Goal: Book appointment/travel/reservation

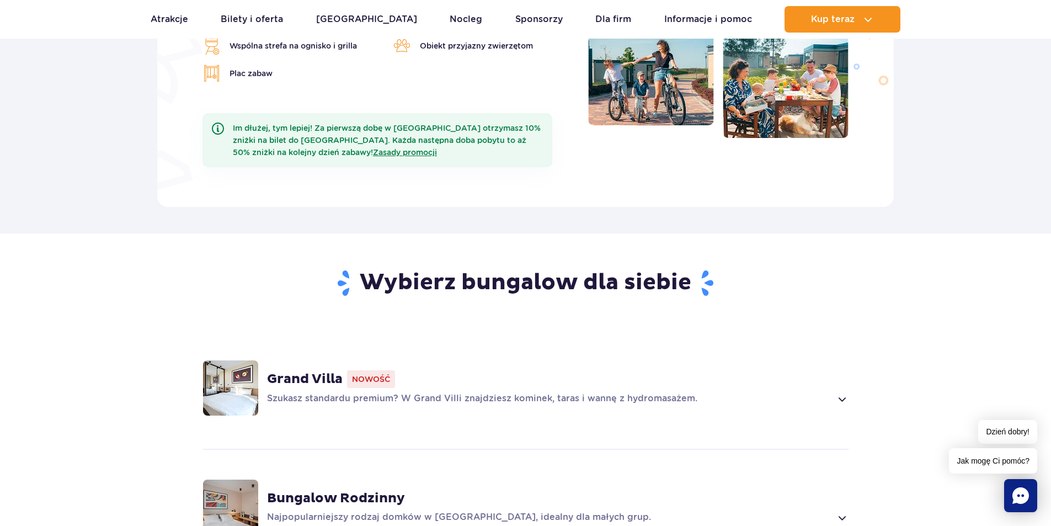
scroll to position [662, 0]
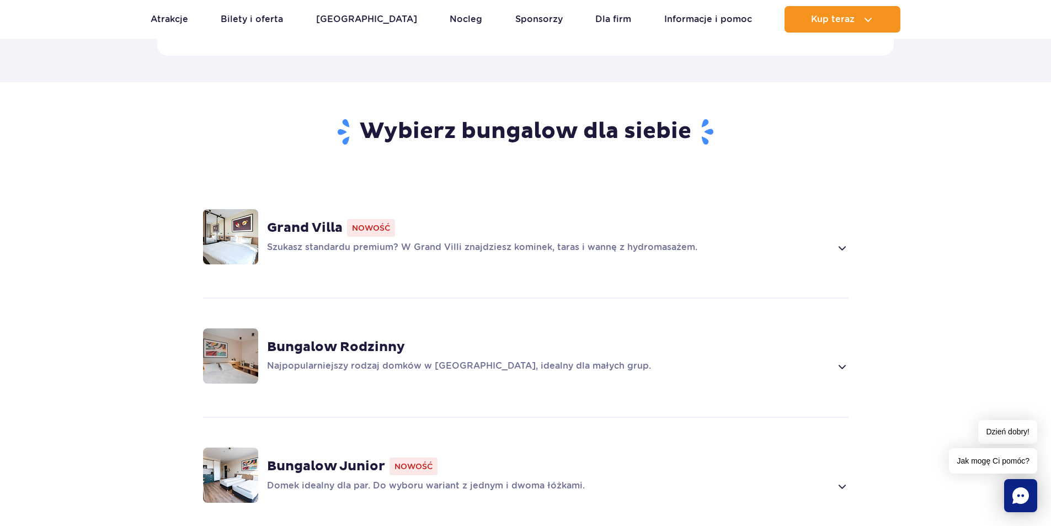
click at [303, 339] on strong "Bungalow Rodzinny" at bounding box center [336, 347] width 138 height 17
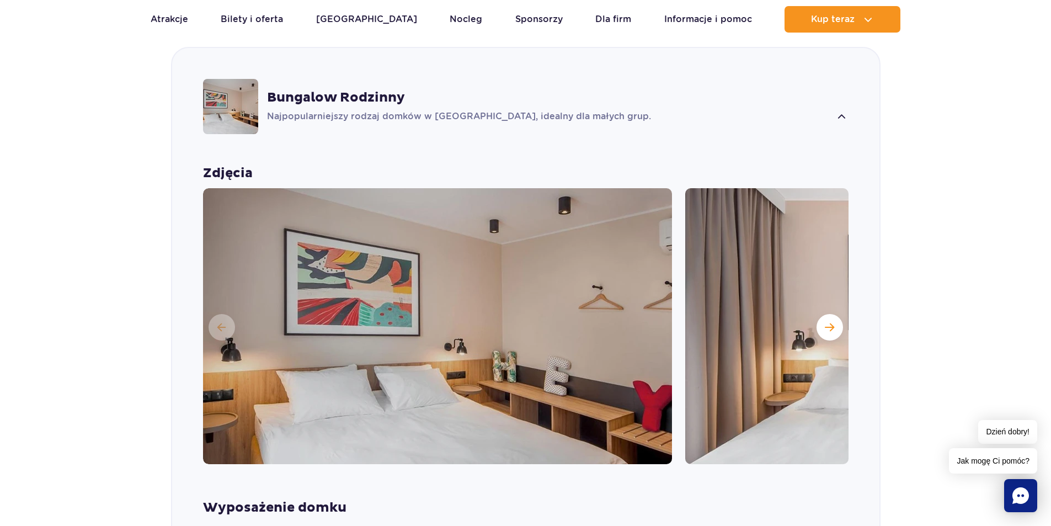
scroll to position [1058, 0]
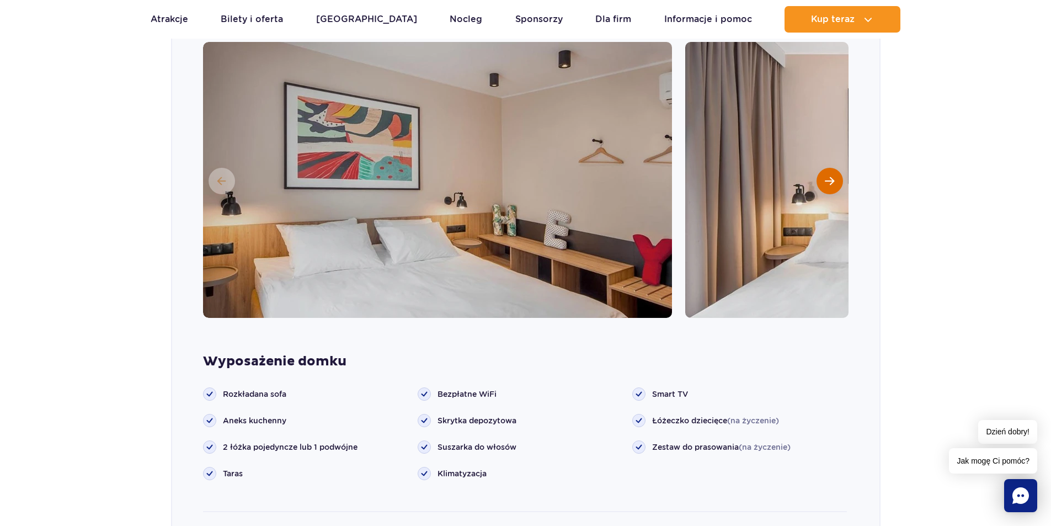
click at [827, 176] on span "Następny slajd" at bounding box center [829, 181] width 9 height 10
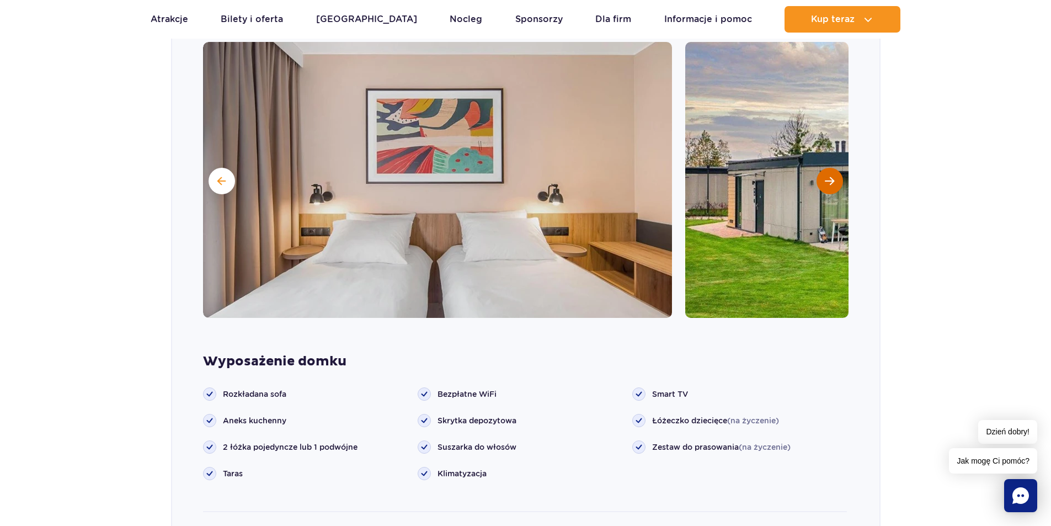
click at [827, 176] on span "Następny slajd" at bounding box center [829, 181] width 9 height 10
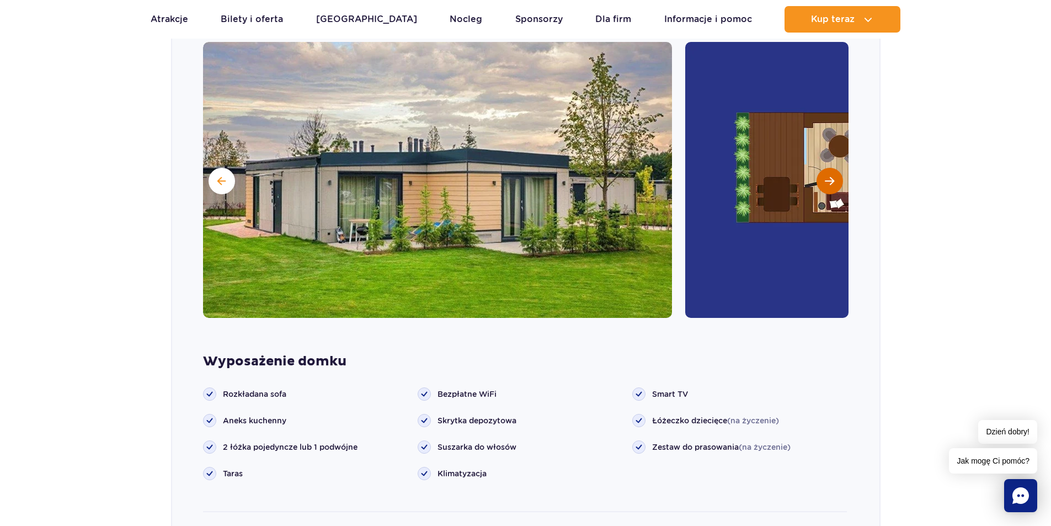
click at [827, 176] on span "Następny slajd" at bounding box center [829, 181] width 9 height 10
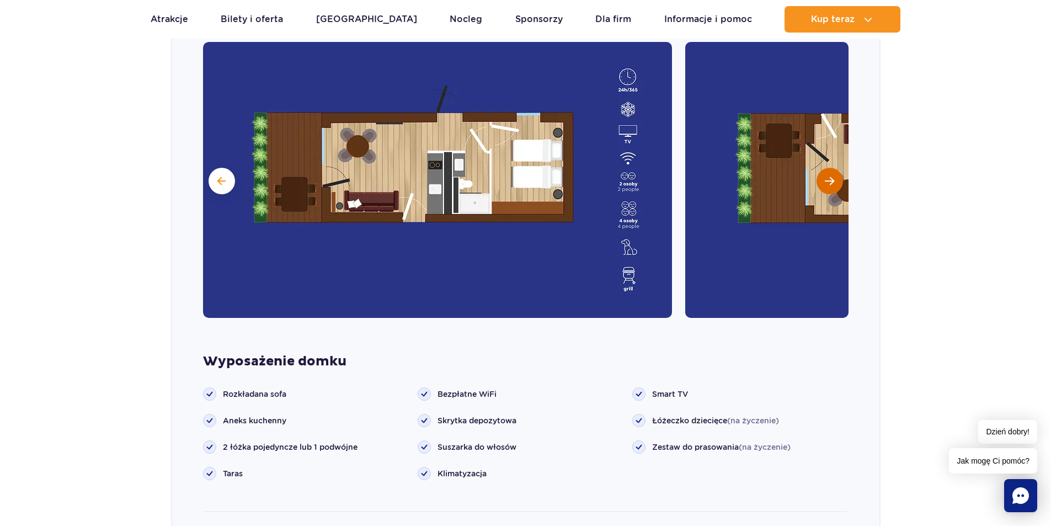
click at [827, 176] on span "Następny slajd" at bounding box center [829, 181] width 9 height 10
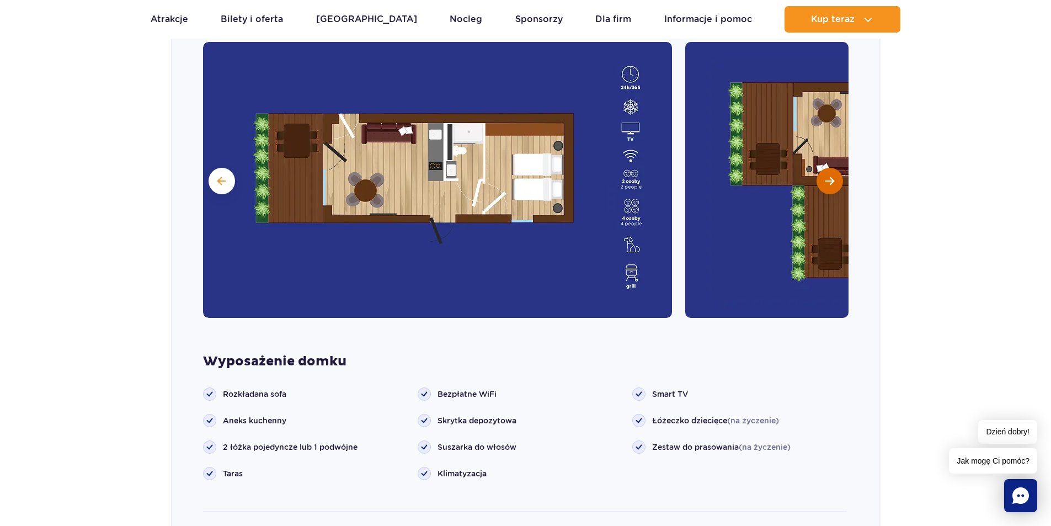
click at [827, 176] on span "Następny slajd" at bounding box center [829, 181] width 9 height 10
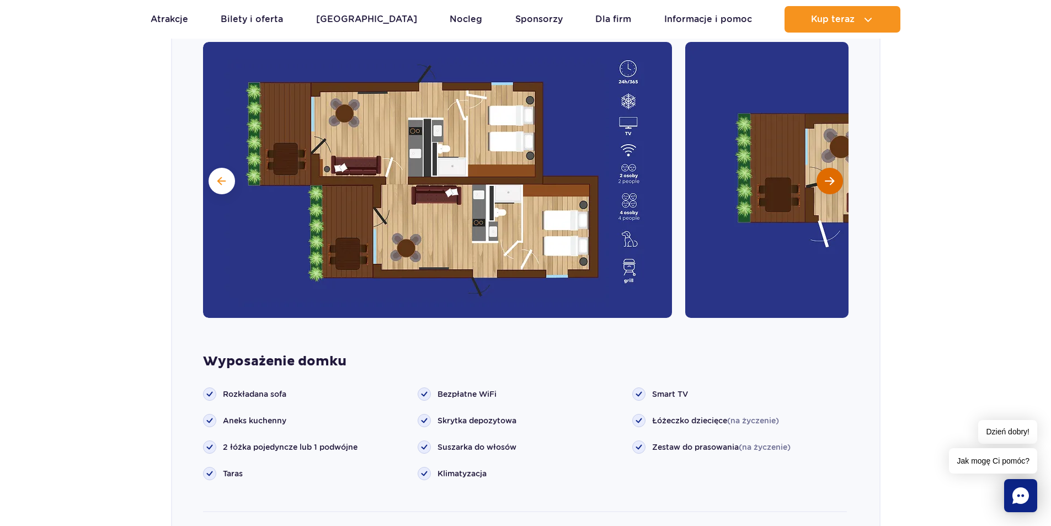
click at [827, 176] on span "Następny slajd" at bounding box center [829, 181] width 9 height 10
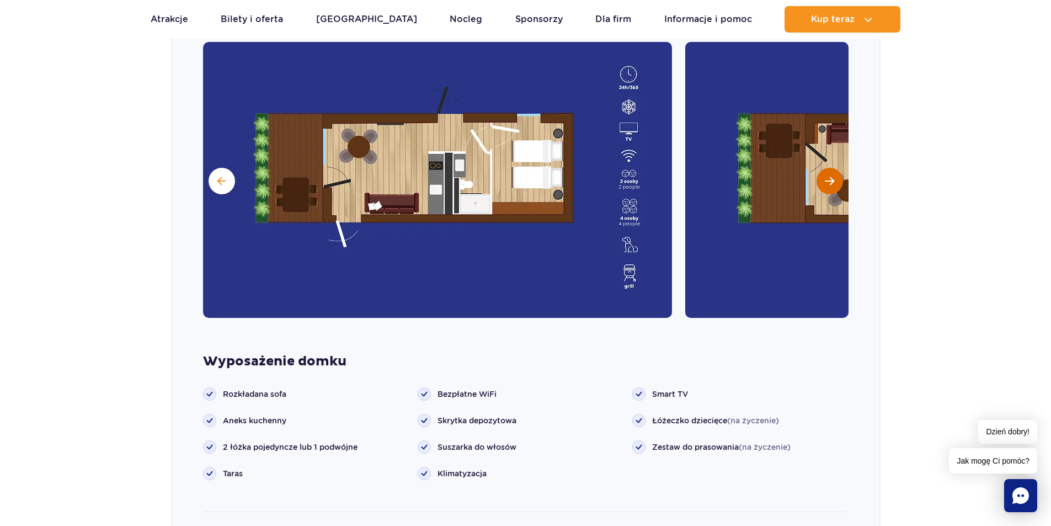
click at [827, 176] on span "Następny slajd" at bounding box center [829, 181] width 9 height 10
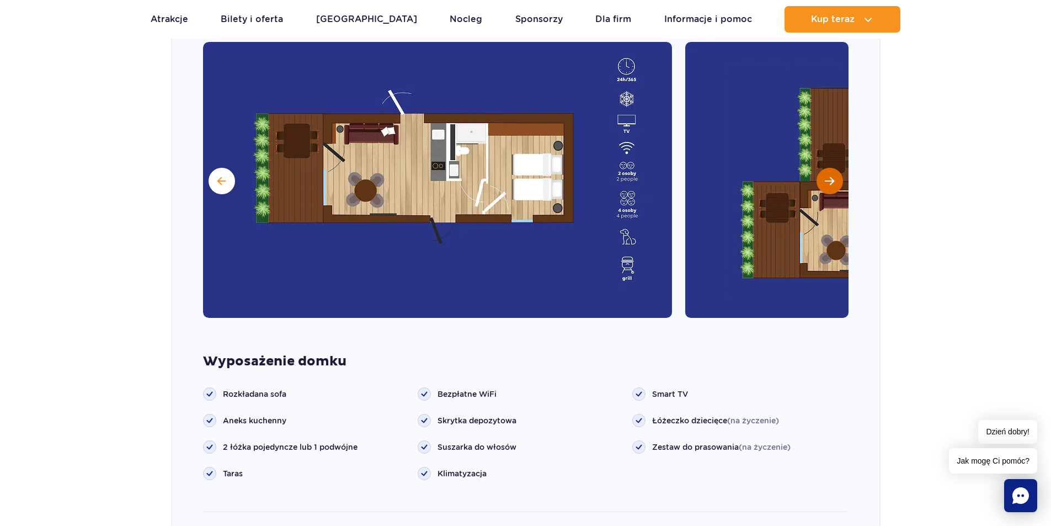
click at [827, 176] on span "Następny slajd" at bounding box center [829, 181] width 9 height 10
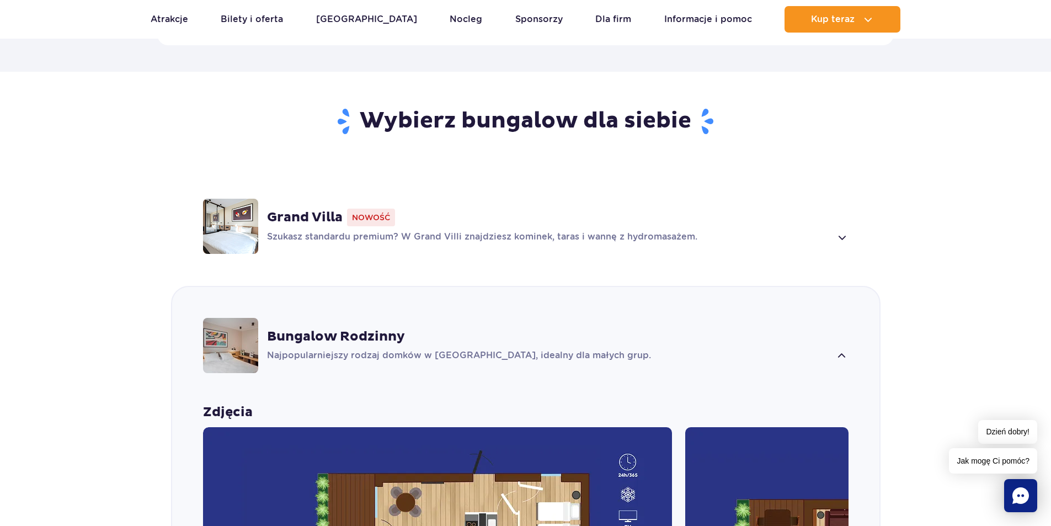
scroll to position [672, 0]
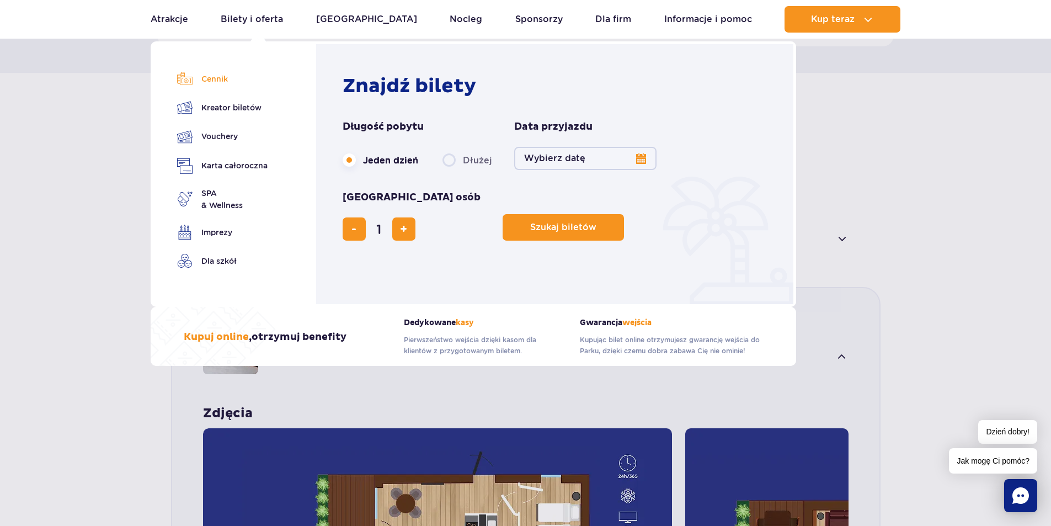
click at [214, 79] on link "Cennik" at bounding box center [222, 78] width 91 height 15
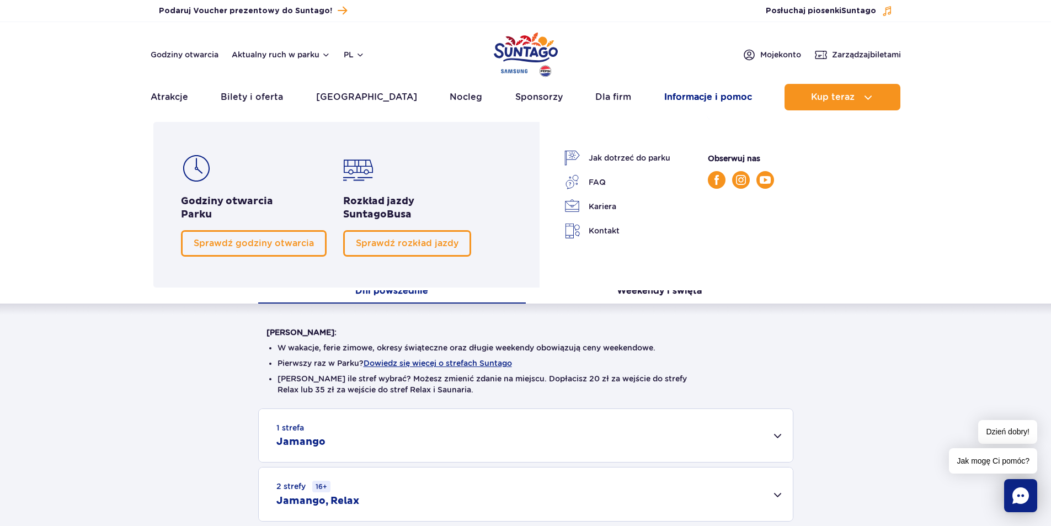
click at [684, 95] on link "Informacje i pomoc" at bounding box center [708, 97] width 88 height 26
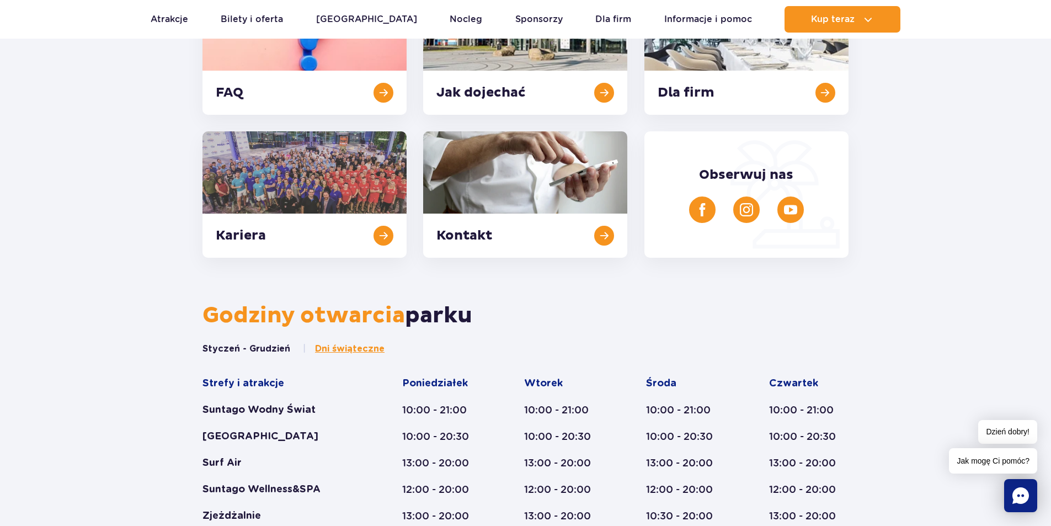
scroll to position [221, 0]
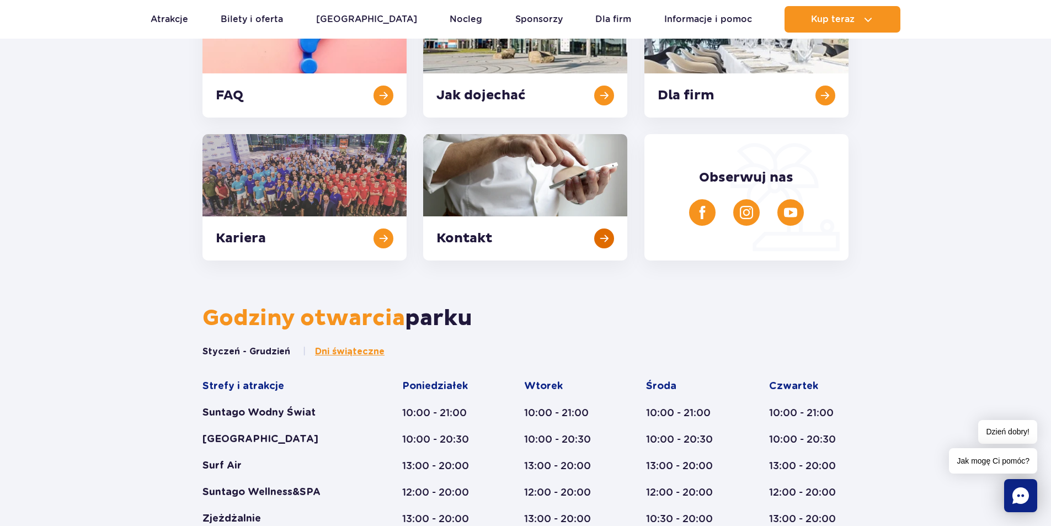
click at [604, 238] on link at bounding box center [525, 197] width 204 height 126
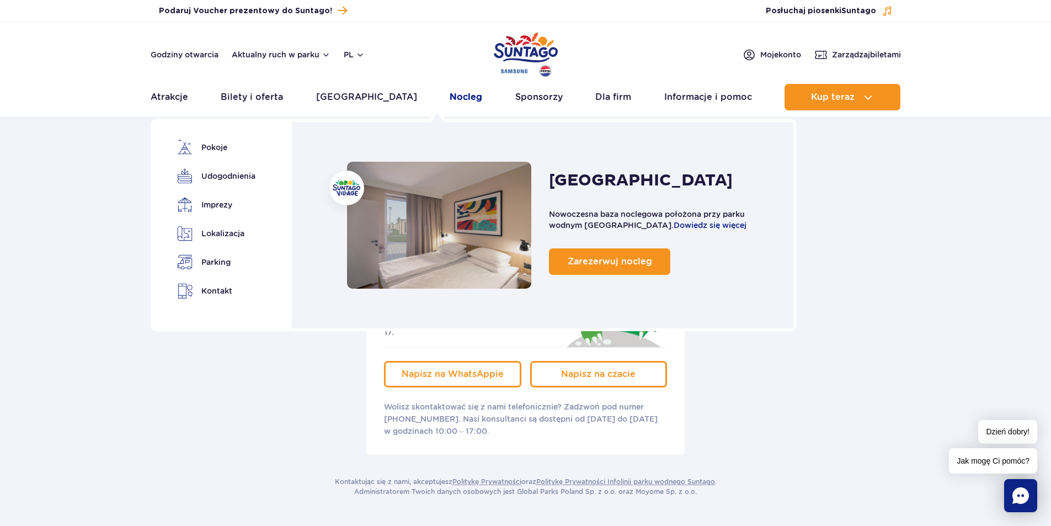
click at [450, 96] on link "Nocleg" at bounding box center [466, 97] width 33 height 26
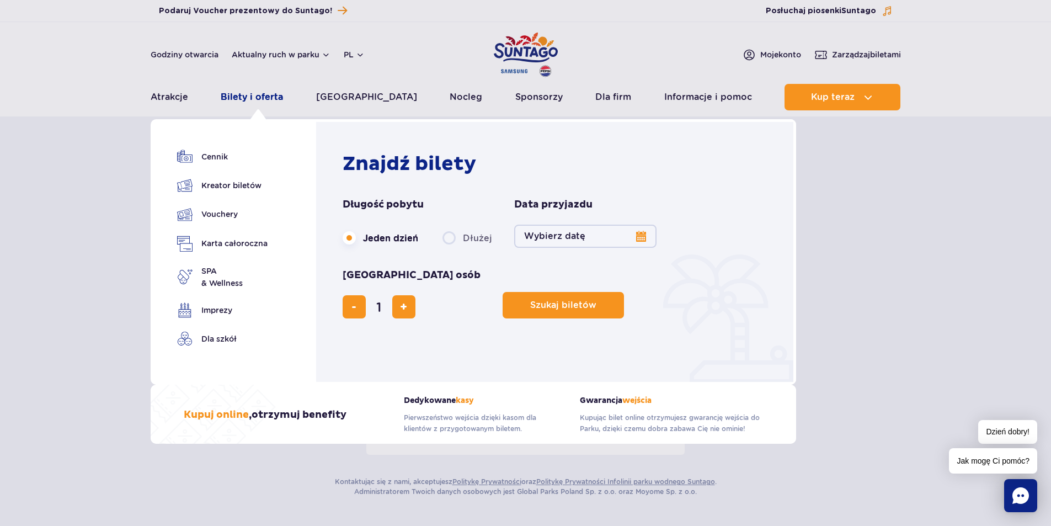
click at [246, 96] on link "Bilety i oferta" at bounding box center [252, 97] width 62 height 26
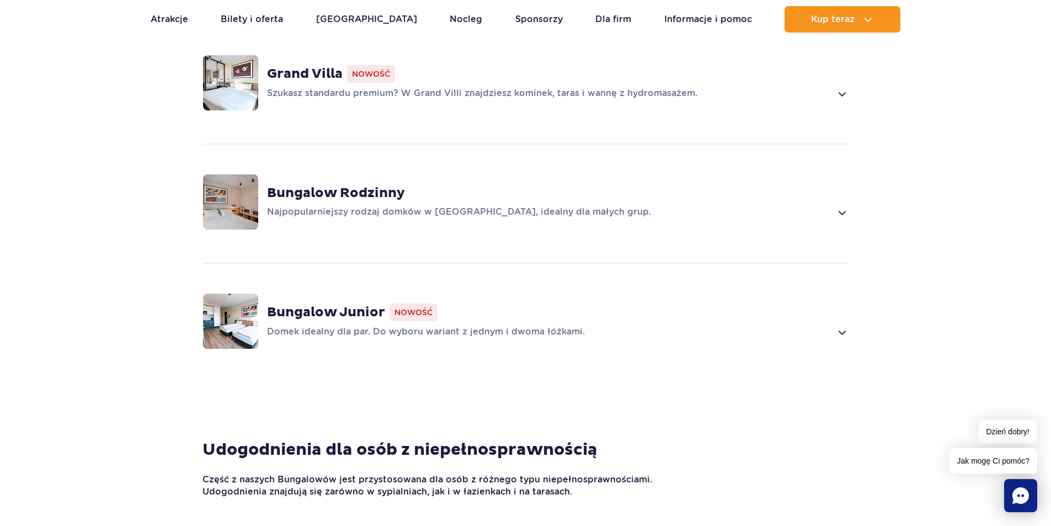
scroll to position [717, 0]
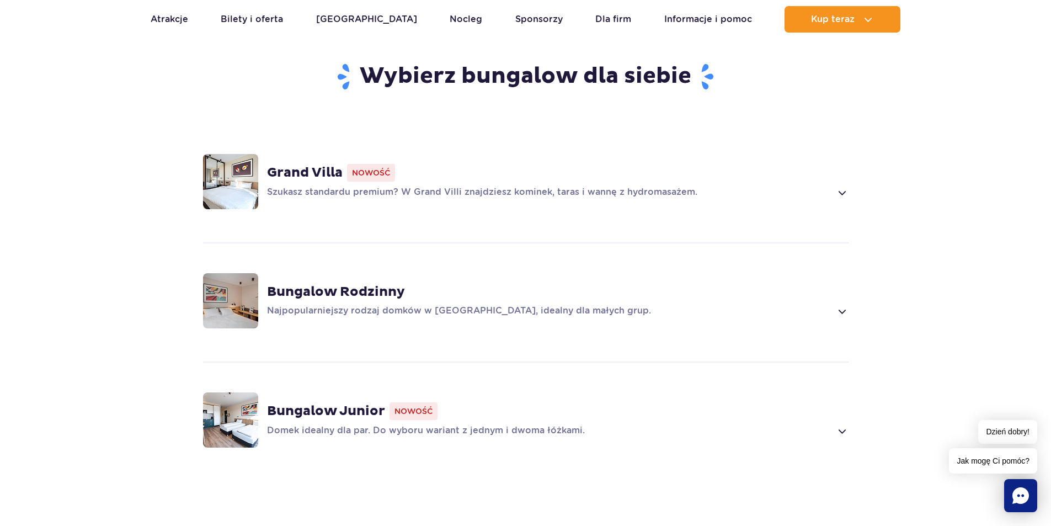
click at [317, 284] on strong "Bungalow Rodzinny" at bounding box center [336, 292] width 138 height 17
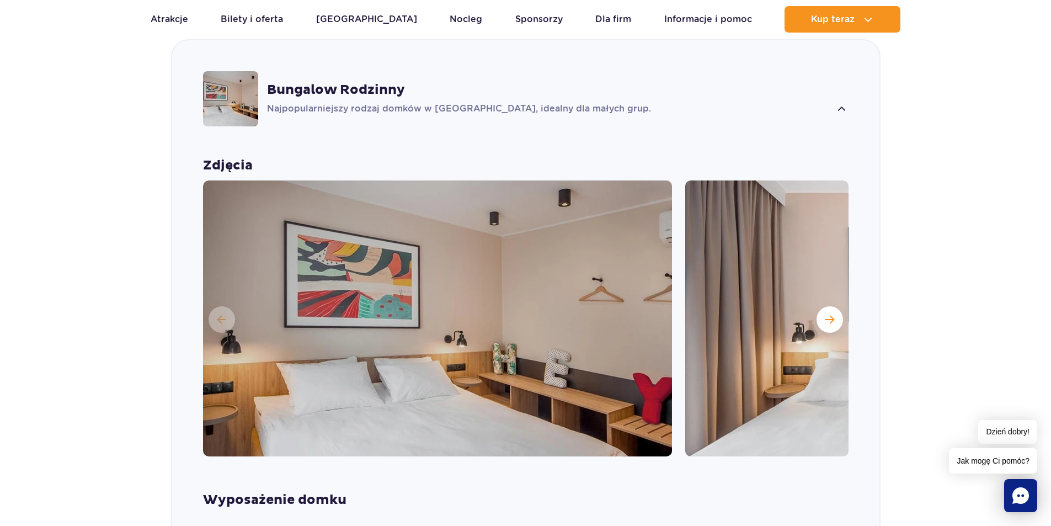
scroll to position [1113, 0]
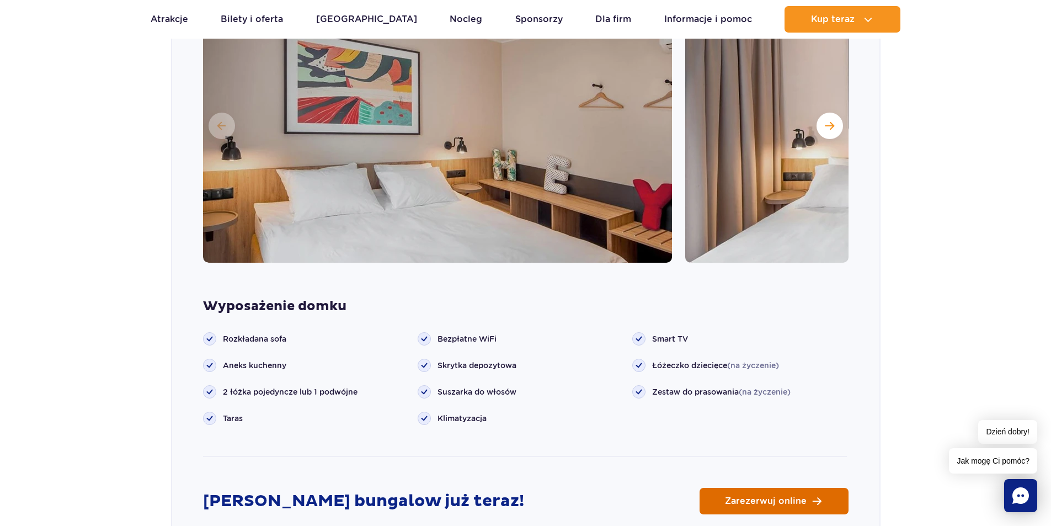
click at [769, 491] on link "Zarezerwuj online" at bounding box center [774, 501] width 149 height 26
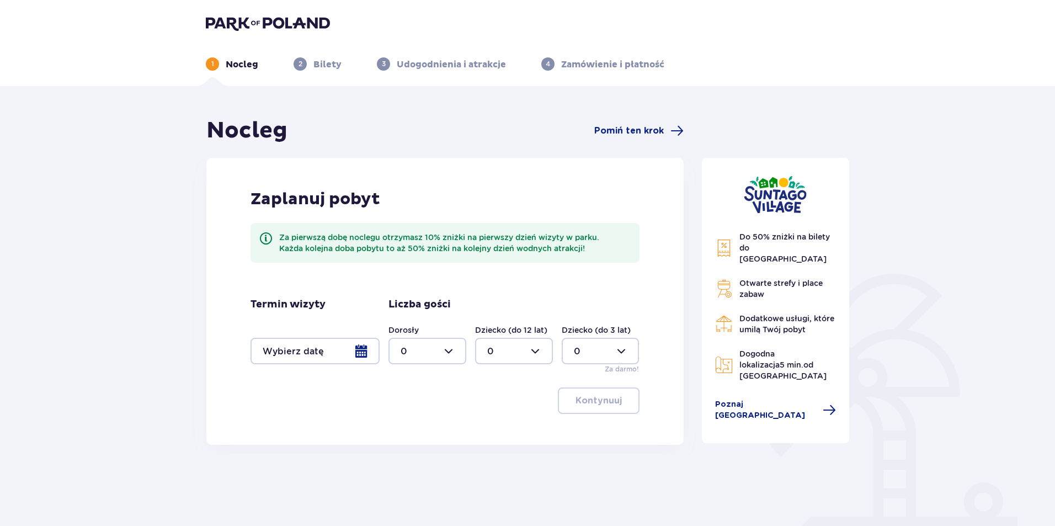
click at [360, 353] on div at bounding box center [315, 351] width 129 height 26
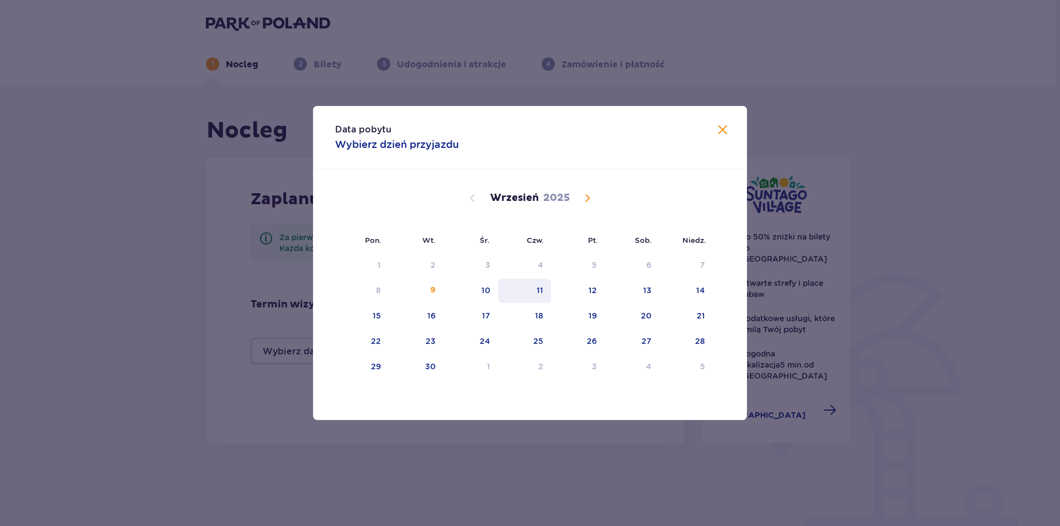
click at [539, 292] on div "11" at bounding box center [539, 290] width 7 height 11
click at [587, 291] on div "12" at bounding box center [578, 291] width 54 height 24
type input "[DATE] - [DATE]"
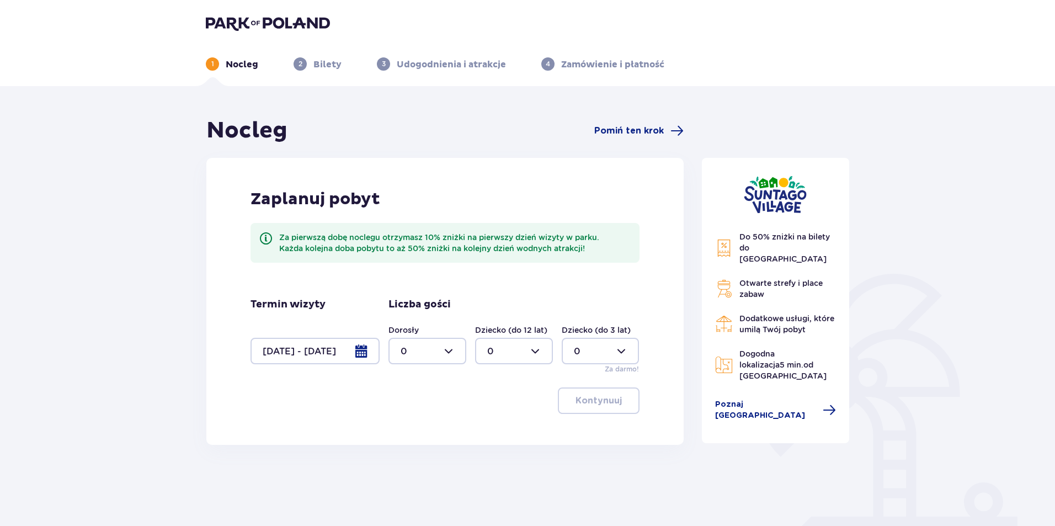
click at [449, 349] on div at bounding box center [428, 351] width 78 height 26
click at [423, 418] on div "4" at bounding box center [428, 422] width 54 height 12
type input "4"
click at [595, 403] on p "Kontynuuj" at bounding box center [599, 401] width 46 height 12
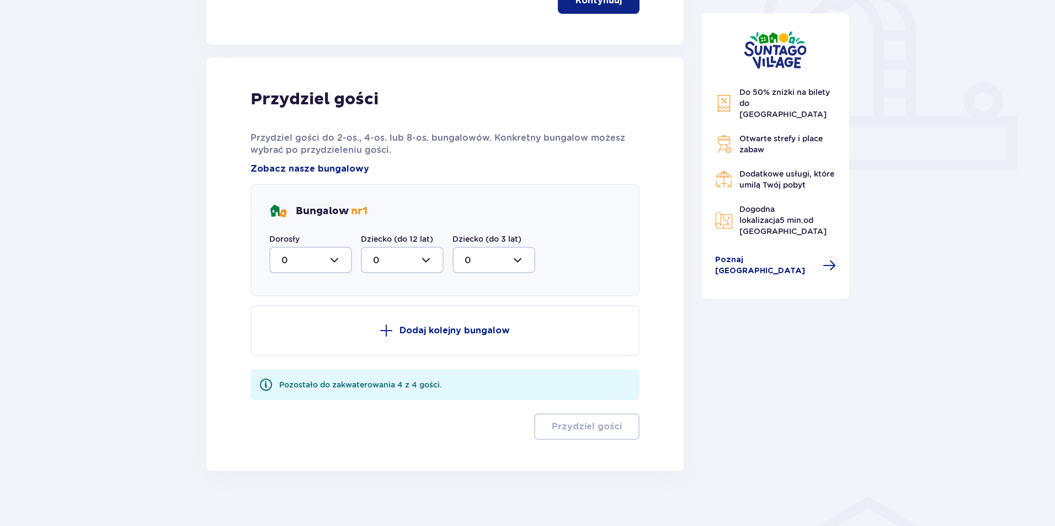
scroll to position [411, 0]
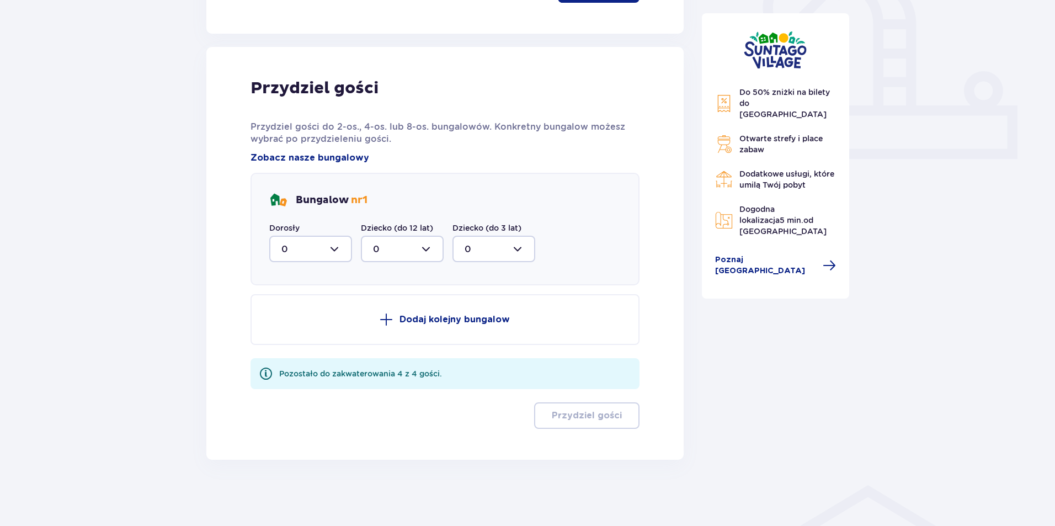
click at [335, 248] on div at bounding box center [310, 249] width 83 height 26
click at [301, 357] on div "4" at bounding box center [310, 356] width 58 height 12
type input "4"
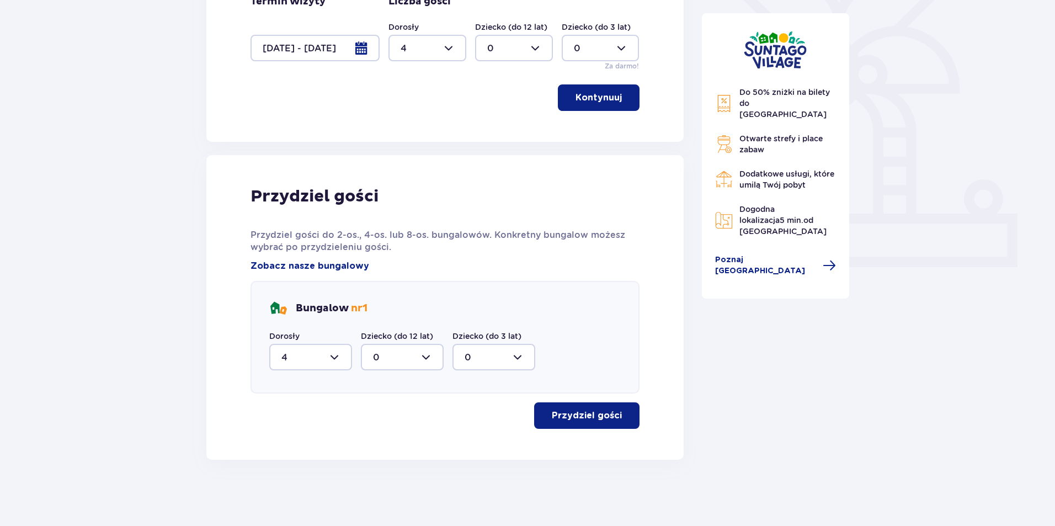
click at [579, 419] on p "Przydziel gości" at bounding box center [587, 415] width 70 height 12
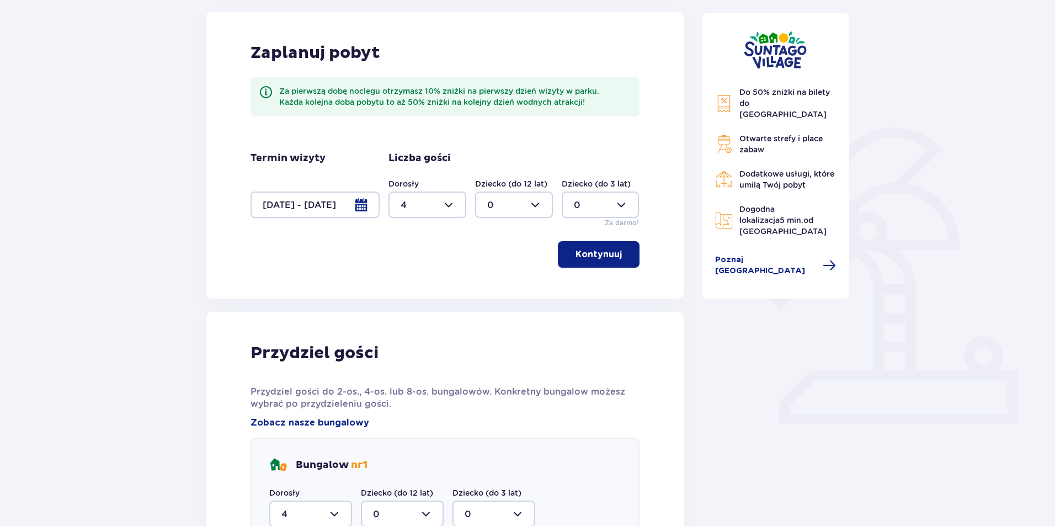
scroll to position [0, 0]
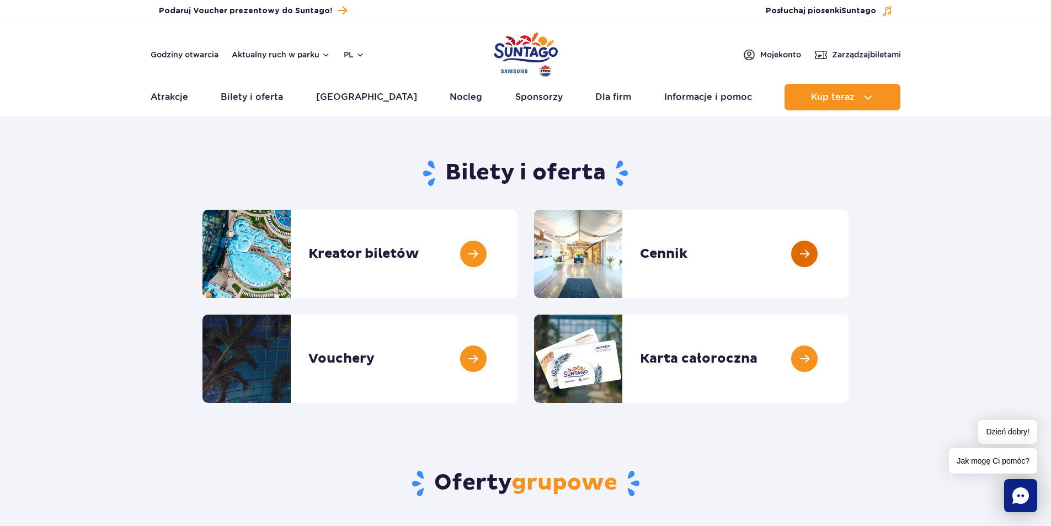
click at [849, 253] on link at bounding box center [849, 254] width 0 height 88
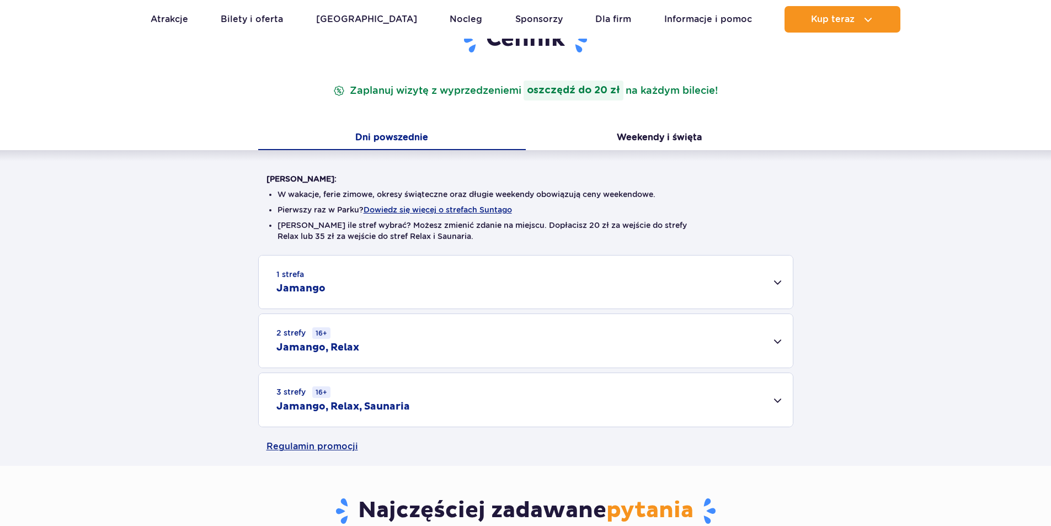
scroll to position [221, 0]
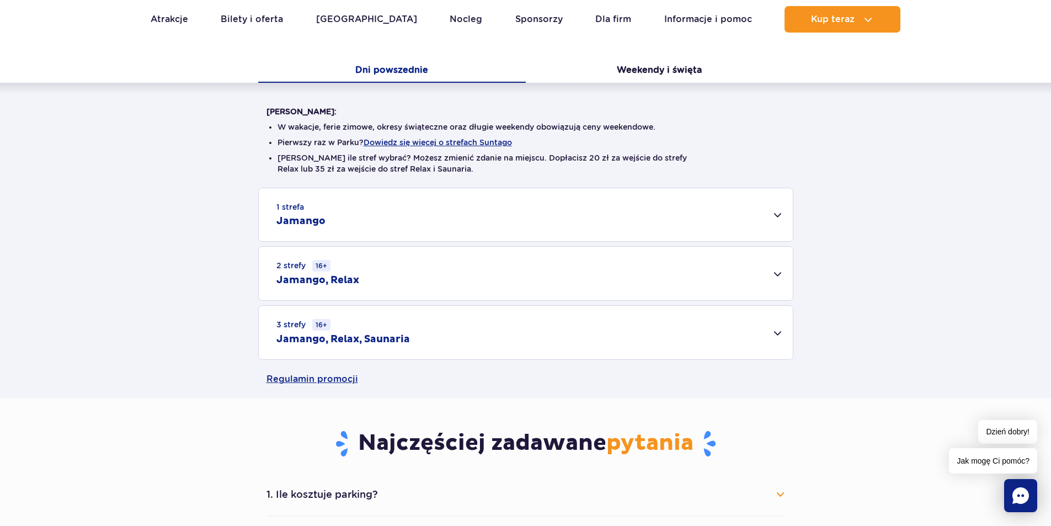
click at [780, 333] on div "3 strefy 16+ Jamango, Relax, Saunaria" at bounding box center [526, 333] width 534 height 54
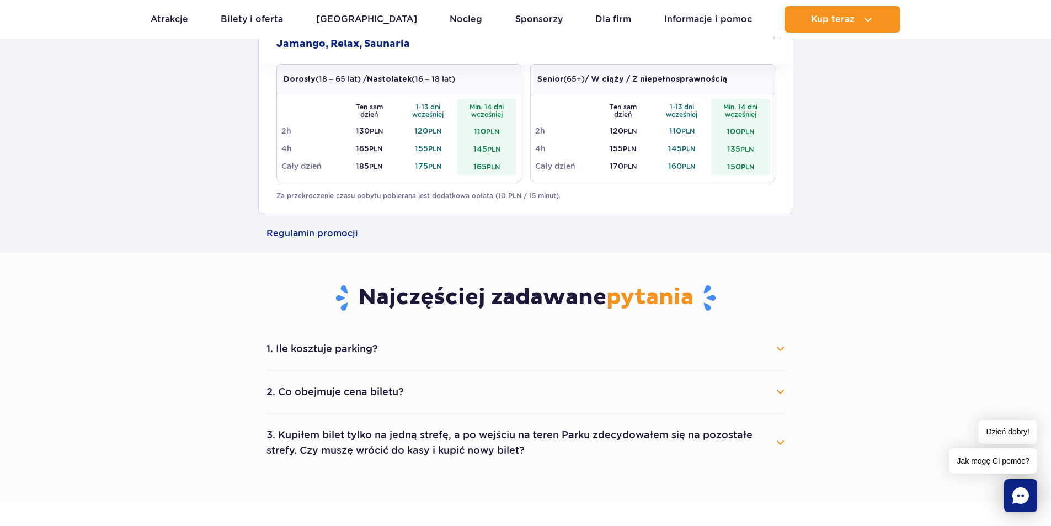
scroll to position [607, 0]
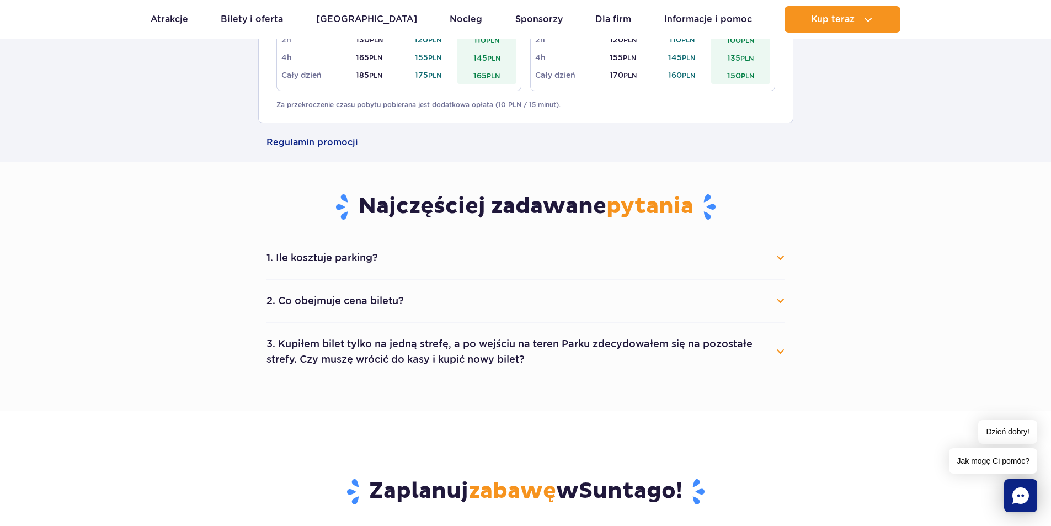
click at [781, 297] on button "2. Co obejmuje cena biletu?" at bounding box center [526, 301] width 519 height 24
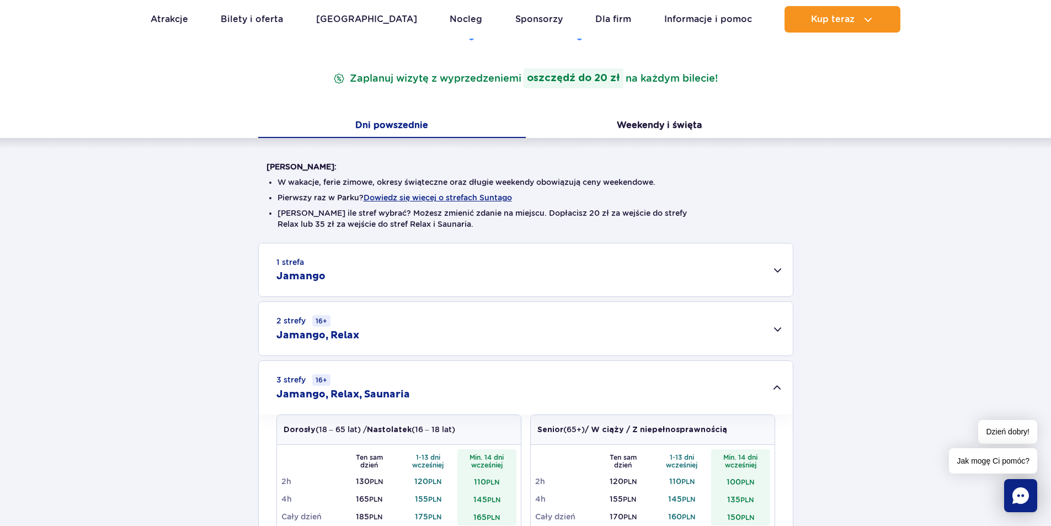
scroll to position [0, 0]
